Goal: Download file/media

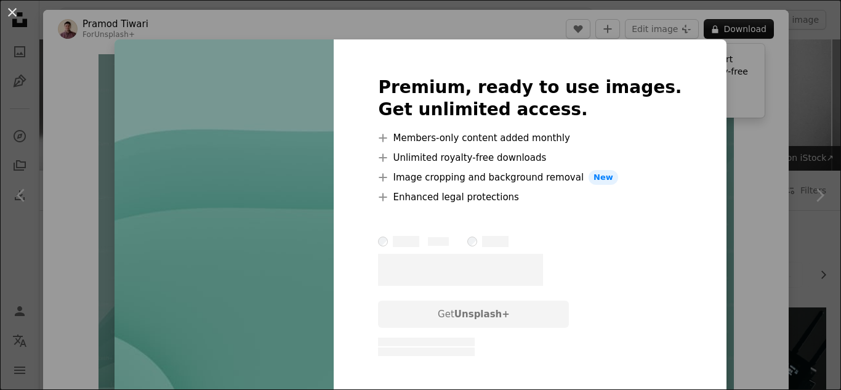
scroll to position [1926, 0]
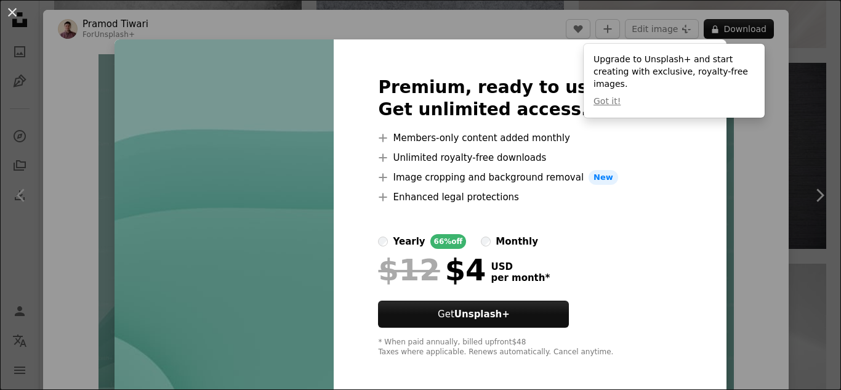
click at [509, 245] on div "monthly" at bounding box center [517, 241] width 42 height 15
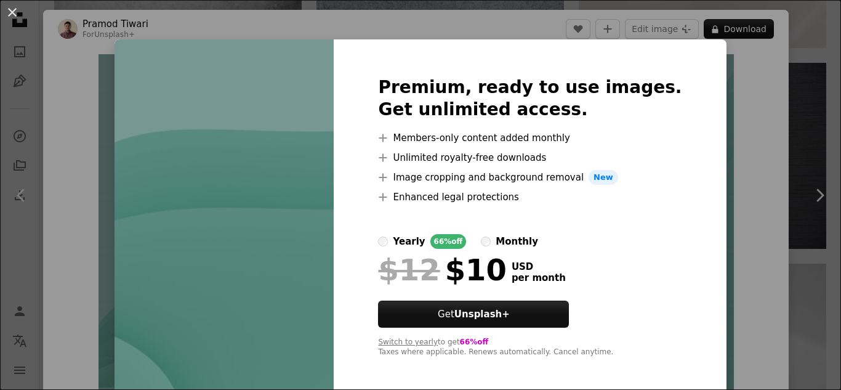
click at [413, 231] on div at bounding box center [530, 219] width 304 height 30
click at [405, 238] on label "yearly 66% off" at bounding box center [422, 241] width 88 height 15
click at [509, 235] on div "monthly" at bounding box center [517, 241] width 42 height 15
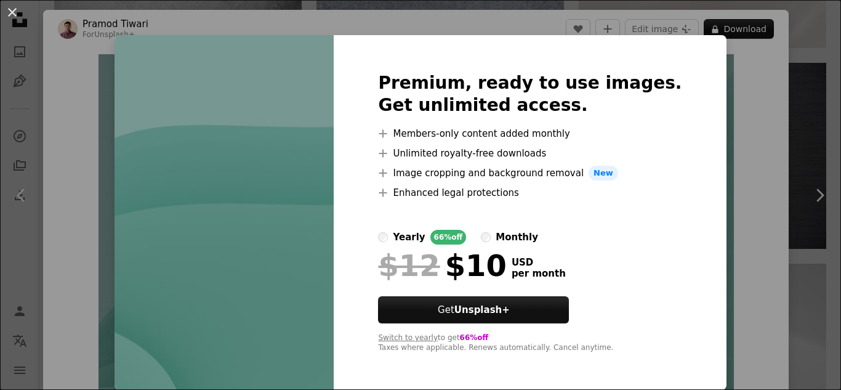
click at [732, 52] on div "An X shape Premium, ready to use images. Get unlimited access. A plus sign Memb…" at bounding box center [420, 195] width 841 height 390
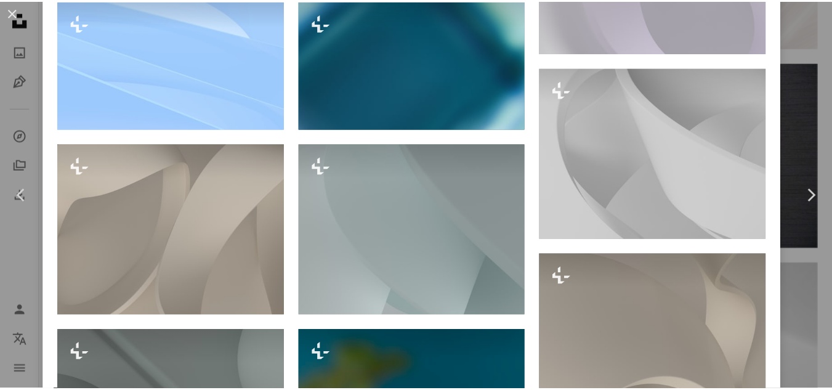
scroll to position [1187, 0]
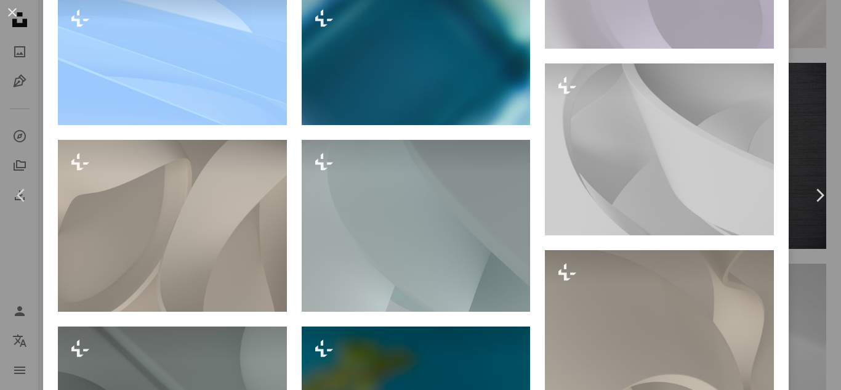
click at [0, 291] on div "An X shape Chevron left Chevron right [PERSON_NAME] For Unsplash+ A heart A plu…" at bounding box center [420, 195] width 841 height 390
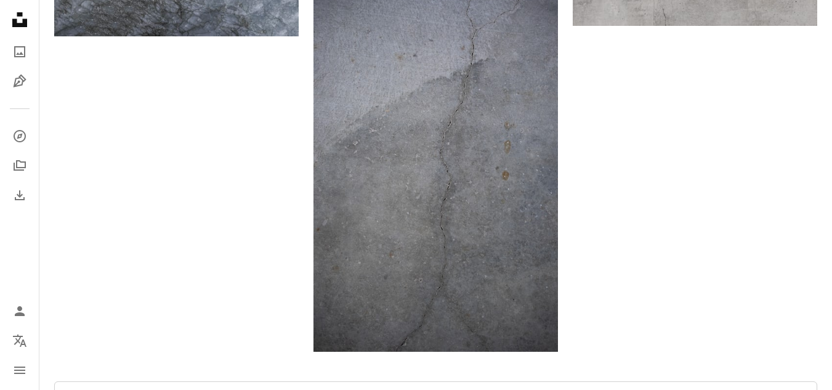
scroll to position [4230, 0]
